Goal: Complete application form: Complete application form

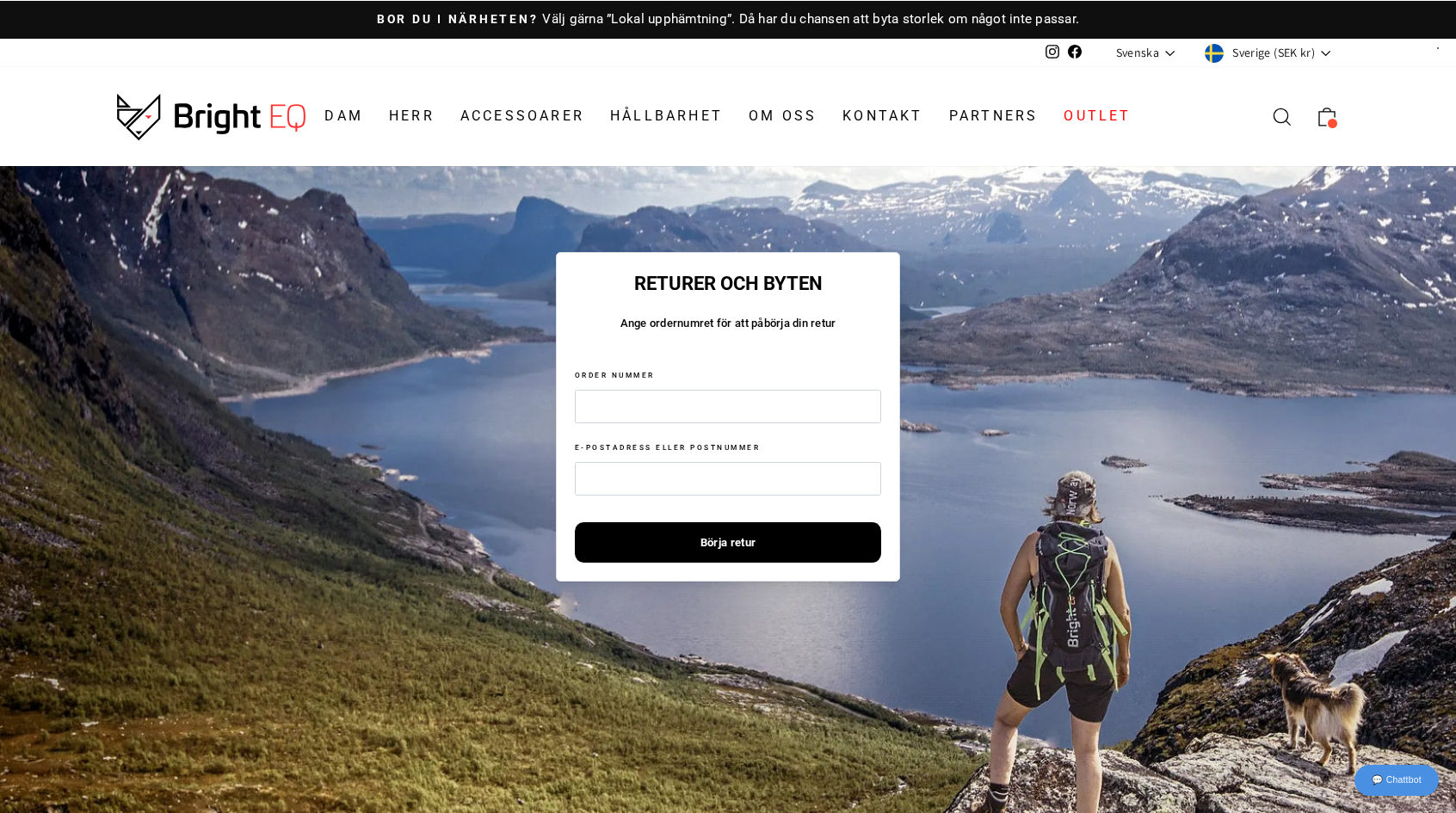
scroll to position [213, 0]
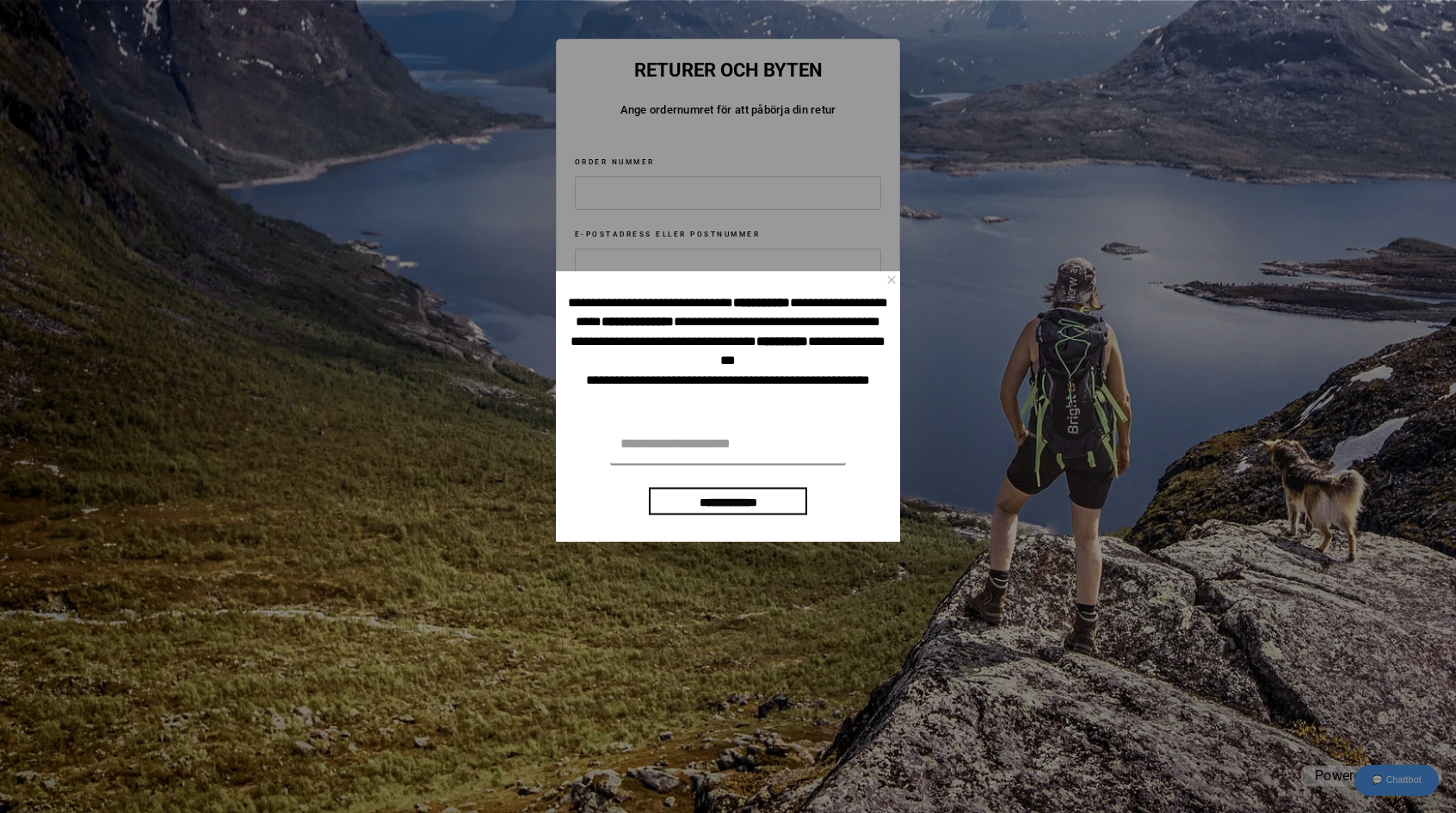
click at [1056, 166] on div "**********" at bounding box center [728, 406] width 1469 height 813
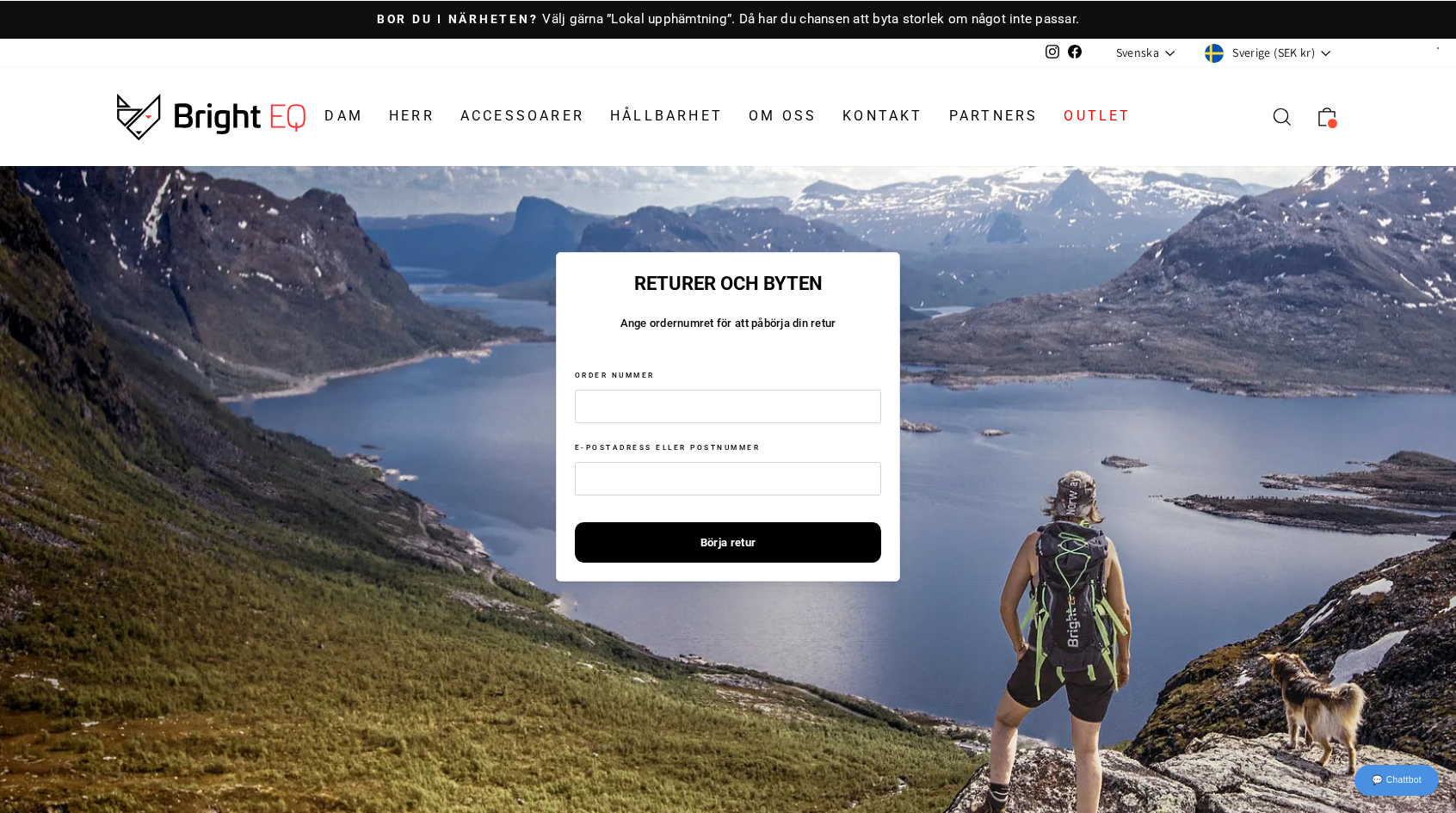
click at [239, 109] on img at bounding box center [211, 117] width 189 height 47
